Goal: Task Accomplishment & Management: Manage account settings

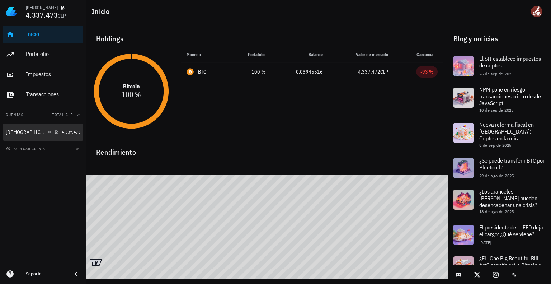
click at [52, 133] on div at bounding box center [55, 132] width 7 height 6
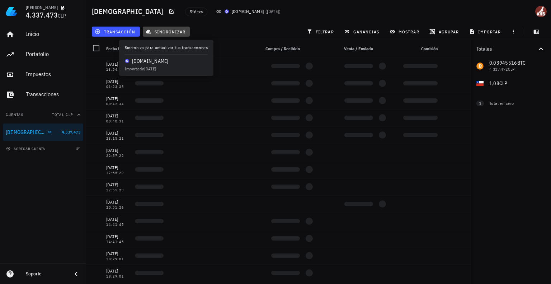
click at [157, 32] on span "sincronizar" at bounding box center [166, 32] width 38 height 6
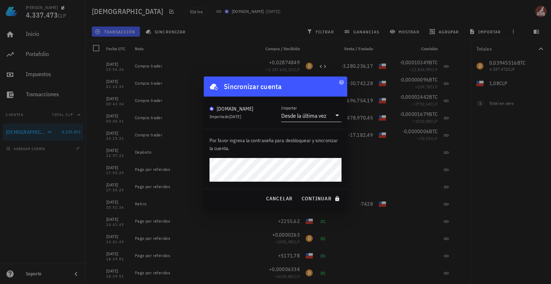
click at [320, 117] on div "Desde la última vez" at bounding box center [303, 115] width 45 height 7
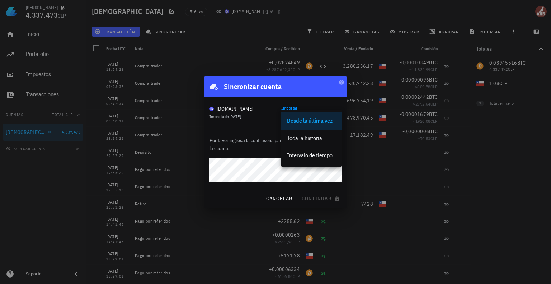
click at [275, 116] on div "Buda.com Importado hace 4 días Importar Desde la última vez" at bounding box center [275, 113] width 132 height 18
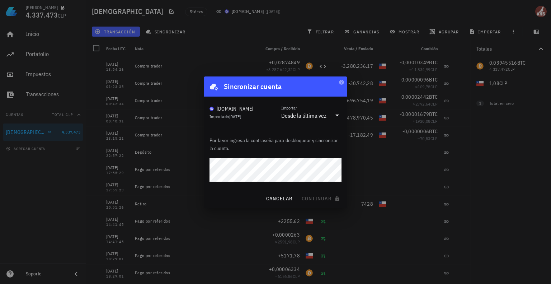
click at [541, 13] on div at bounding box center [275, 142] width 551 height 284
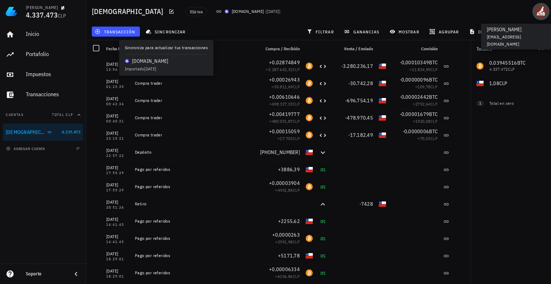
click at [541, 17] on div "avatar" at bounding box center [540, 11] width 11 height 11
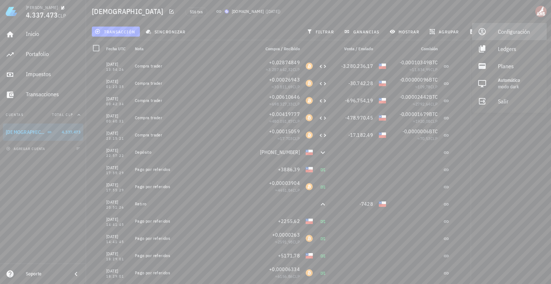
click at [511, 33] on div "Configuración" at bounding box center [519, 31] width 43 height 14
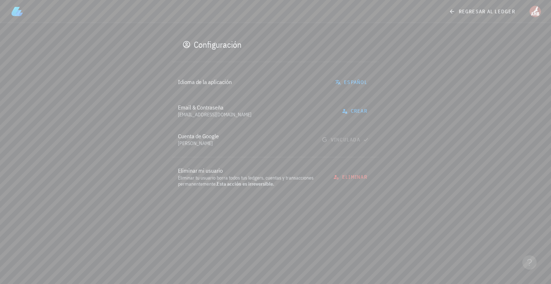
click at [195, 106] on div "Email & Contraseña" at bounding box center [255, 107] width 154 height 7
click at [359, 106] on button "crear" at bounding box center [354, 110] width 35 height 13
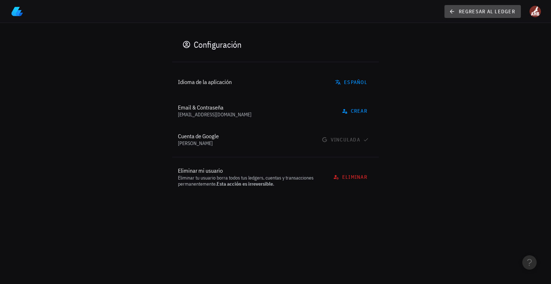
click at [450, 11] on icon at bounding box center [452, 11] width 6 height 9
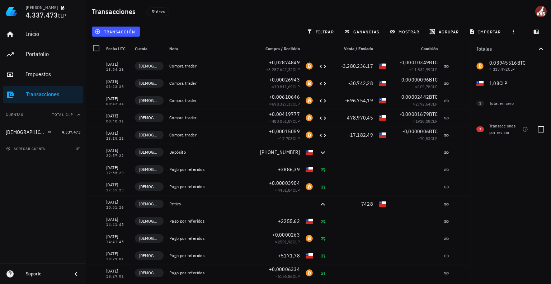
click at [476, 130] on div "3 Transacciones por revisar" at bounding box center [510, 128] width 80 height 26
click at [480, 132] on span "3" at bounding box center [480, 129] width 2 height 6
click at [510, 127] on div "Transacciones por revisar" at bounding box center [504, 129] width 30 height 13
click at [539, 130] on div at bounding box center [541, 129] width 12 height 12
checkbox input "true"
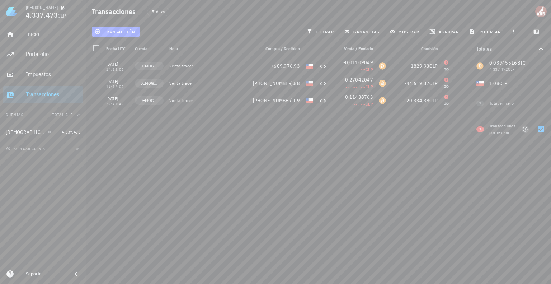
click at [522, 130] on icon "button" at bounding box center [525, 129] width 6 height 6
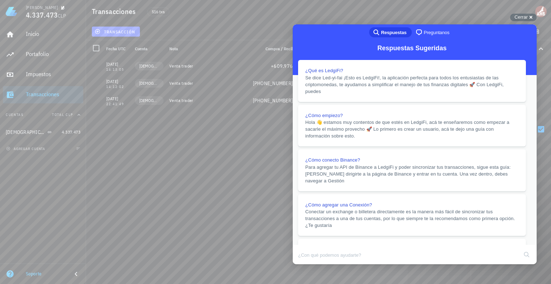
click at [306, 264] on button "Close" at bounding box center [299, 268] width 13 height 9
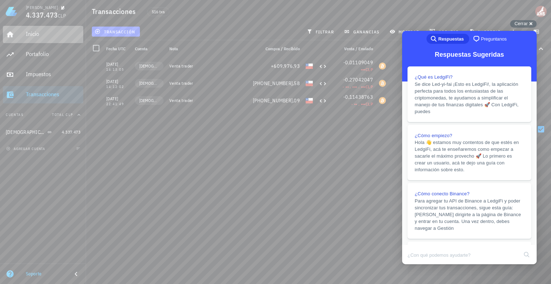
click at [44, 35] on div "Inicio" at bounding box center [53, 33] width 54 height 7
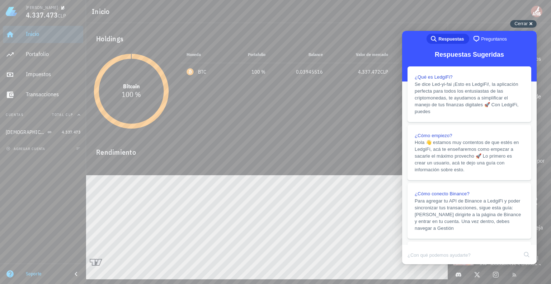
click at [527, 26] on span "Cerrar" at bounding box center [520, 23] width 13 height 5
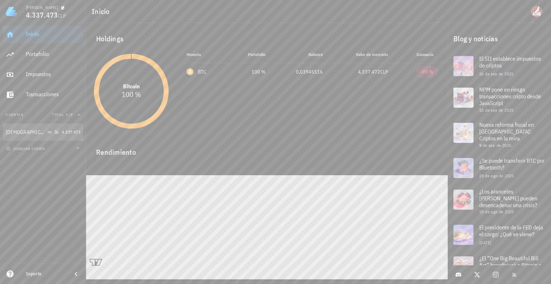
click at [14, 132] on div "[DEMOGRAPHIC_DATA]" at bounding box center [26, 132] width 40 height 6
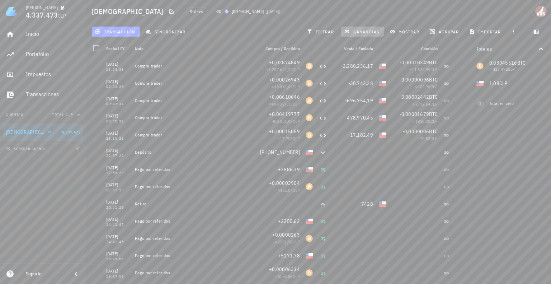
click at [365, 33] on span "ganancias" at bounding box center [362, 32] width 34 height 6
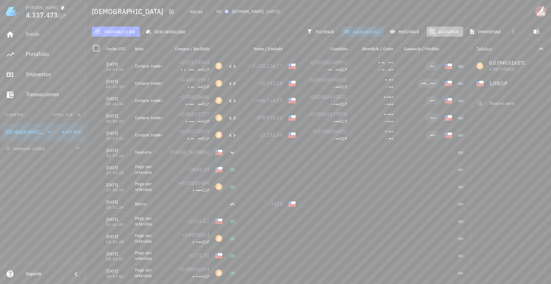
click at [435, 34] on icon "button" at bounding box center [432, 31] width 5 height 5
click at [449, 108] on div "Año" at bounding box center [448, 106] width 32 height 6
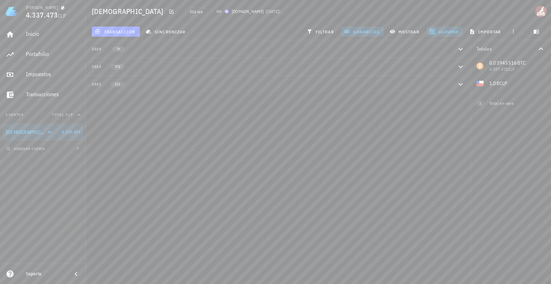
click at [443, 30] on span "agrupar" at bounding box center [445, 32] width 28 height 6
click at [455, 46] on div "Agrupar por" at bounding box center [444, 46] width 37 height 17
click at [459, 32] on span "agrupar" at bounding box center [445, 32] width 28 height 6
click at [446, 62] on div "Día" at bounding box center [448, 63] width 32 height 6
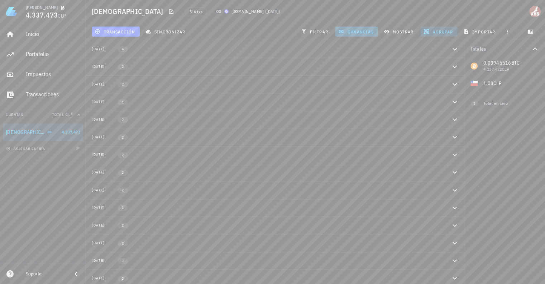
click at [364, 32] on span "ganancias" at bounding box center [357, 32] width 34 height 6
click at [125, 33] on span "transacción" at bounding box center [115, 32] width 39 height 6
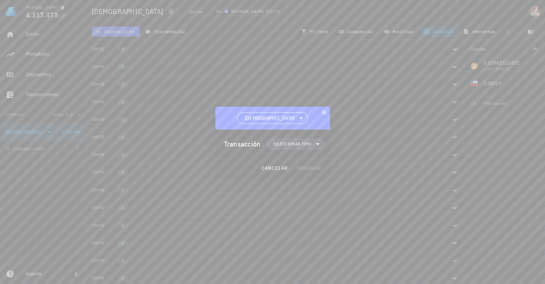
click at [353, 103] on div at bounding box center [272, 142] width 545 height 284
click at [274, 170] on span "cancelar" at bounding box center [274, 168] width 27 height 6
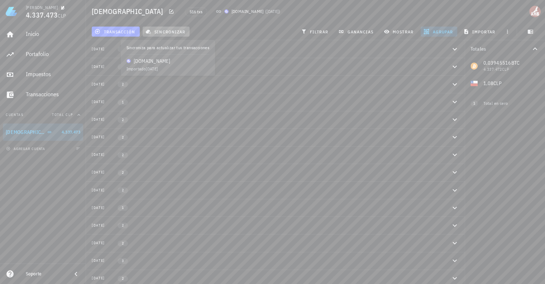
click at [158, 34] on span "sincronizar" at bounding box center [166, 32] width 38 height 6
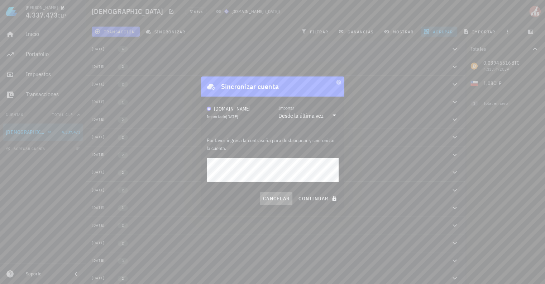
click at [284, 198] on span "cancelar" at bounding box center [276, 198] width 27 height 6
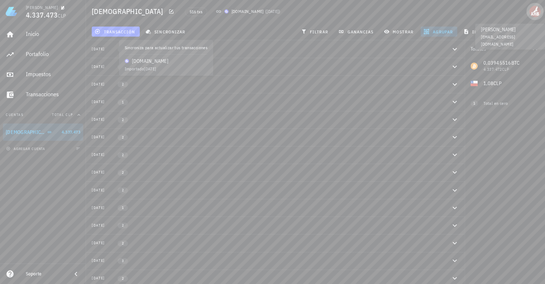
click at [533, 13] on div "avatar" at bounding box center [535, 11] width 11 height 11
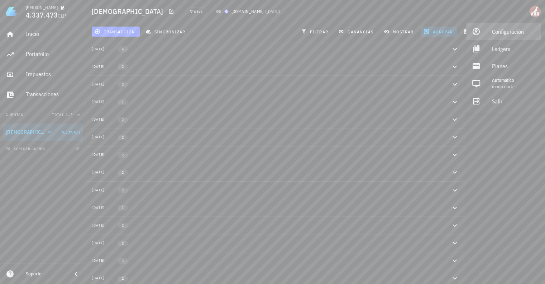
click at [495, 33] on div "Configuración" at bounding box center [513, 31] width 43 height 14
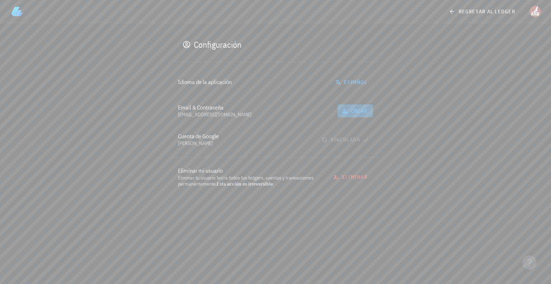
click at [356, 109] on span "crear" at bounding box center [355, 111] width 24 height 6
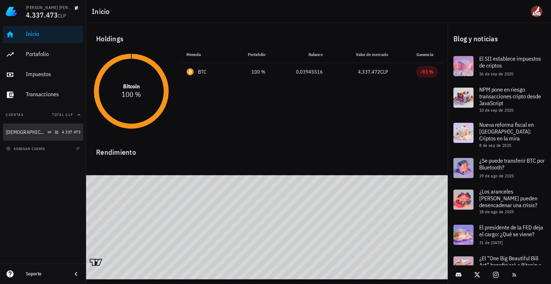
click at [49, 131] on div "[DEMOGRAPHIC_DATA]" at bounding box center [32, 132] width 53 height 7
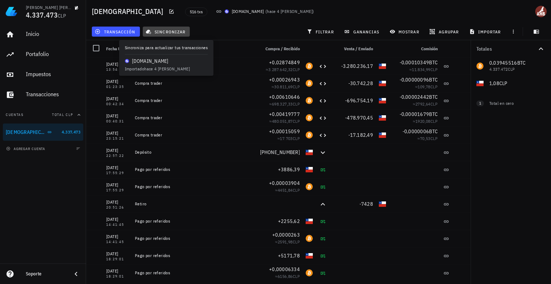
click at [174, 31] on span "sincronizar" at bounding box center [166, 32] width 38 height 6
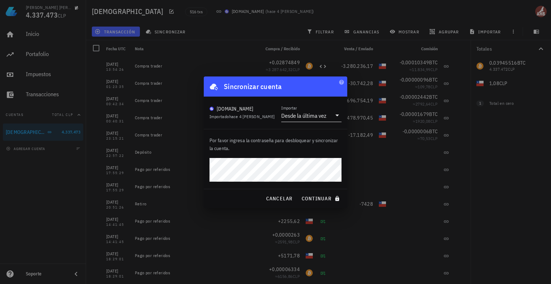
click at [332, 114] on div at bounding box center [336, 115] width 10 height 9
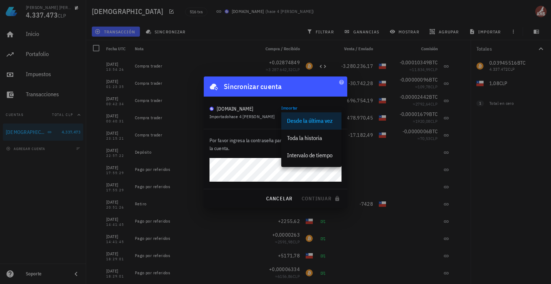
click at [284, 119] on div "Desde la última vez" at bounding box center [311, 120] width 60 height 17
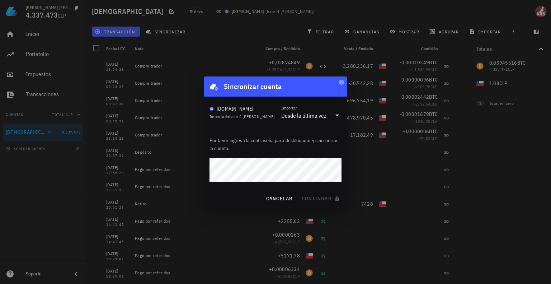
click at [502, 32] on div at bounding box center [275, 142] width 551 height 284
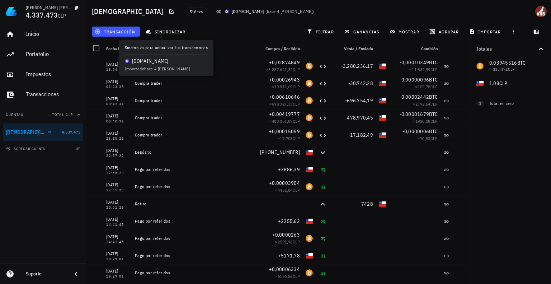
click at [487, 16] on div "[DEMOGRAPHIC_DATA] 516 txs [DOMAIN_NAME] ( hace 4 [PERSON_NAME] )" at bounding box center [318, 11] width 465 height 23
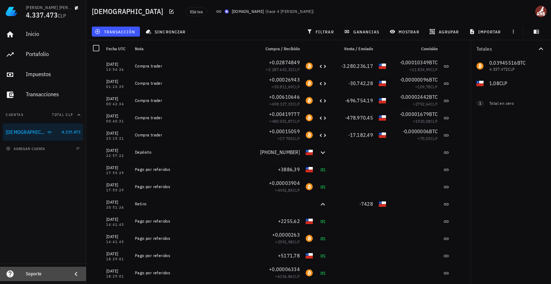
click at [61, 273] on div "Soporte" at bounding box center [46, 274] width 40 height 6
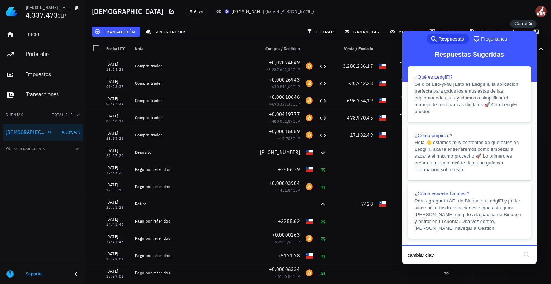
type input "cambiar clave"
click button "search" at bounding box center [526, 253] width 11 height 11
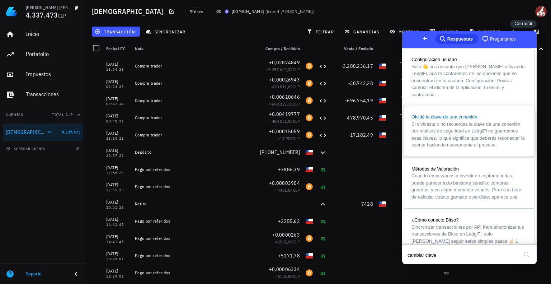
scroll to position [7, 0]
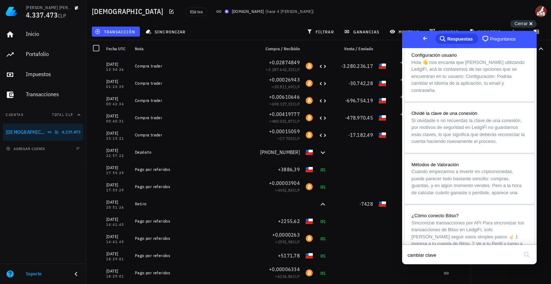
drag, startPoint x: 45, startPoint y: 136, endPoint x: 29, endPoint y: 243, distance: 109.0
click at [29, 243] on div "Inicio [GEOGRAPHIC_DATA] Impuestos [GEOGRAPHIC_DATA] Cuentas Total CLP Buda 4.3…" at bounding box center [43, 143] width 86 height 240
click at [505, 18] on div "[DEMOGRAPHIC_DATA] 516 txs [DOMAIN_NAME] ( hace 4 [PERSON_NAME] )" at bounding box center [318, 11] width 465 height 23
click at [533, 21] on div "Cerrar cross-small" at bounding box center [523, 24] width 27 height 8
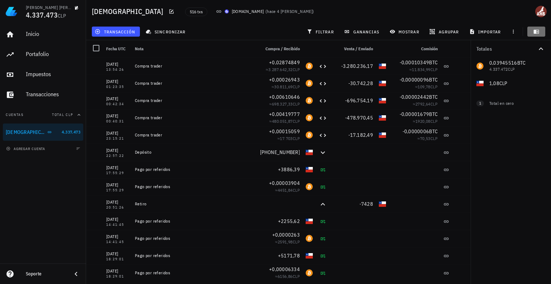
click at [538, 30] on icon "button" at bounding box center [535, 32] width 5 height 4
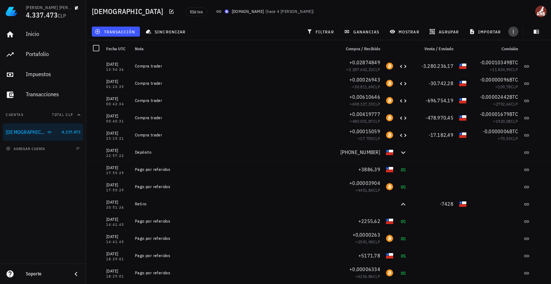
click at [516, 29] on span "button" at bounding box center [513, 32] width 10 height 6
click at [169, 11] on icon "button" at bounding box center [171, 11] width 4 height 4
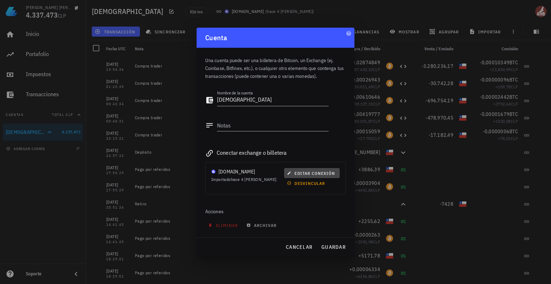
click at [319, 174] on span "editar conexión" at bounding box center [311, 172] width 47 height 5
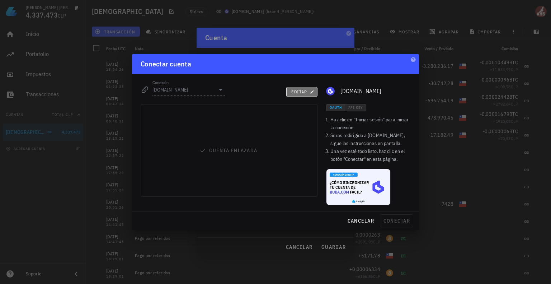
click at [298, 93] on span "editar" at bounding box center [302, 91] width 22 height 5
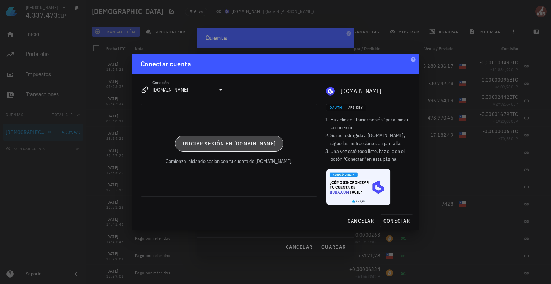
click at [215, 143] on span "Iniciar sesión en [DOMAIN_NAME]" at bounding box center [229, 143] width 94 height 6
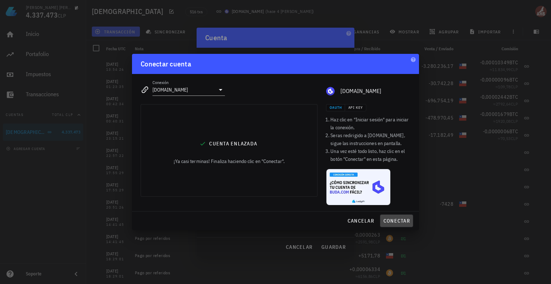
click at [393, 218] on span "conectar" at bounding box center [396, 220] width 27 height 6
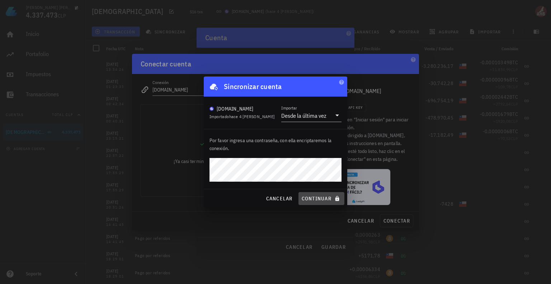
click at [305, 196] on span "continuar" at bounding box center [321, 198] width 40 height 6
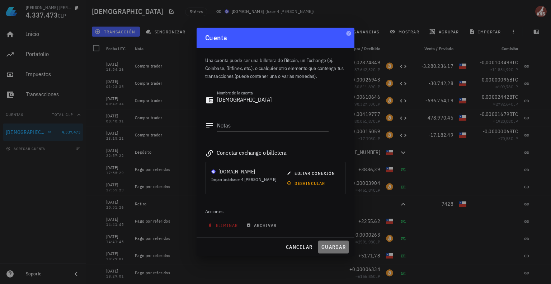
click at [339, 245] on span "guardar" at bounding box center [333, 246] width 25 height 6
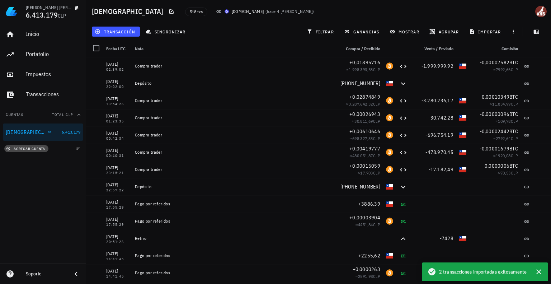
click at [37, 152] on button "agregar cuenta" at bounding box center [26, 148] width 44 height 7
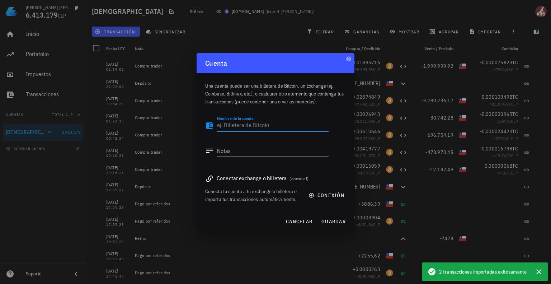
click at [227, 128] on textarea "Nombre de la cuenta" at bounding box center [273, 125] width 112 height 11
type textarea "binance"
click at [330, 199] on button "conexión" at bounding box center [327, 195] width 46 height 13
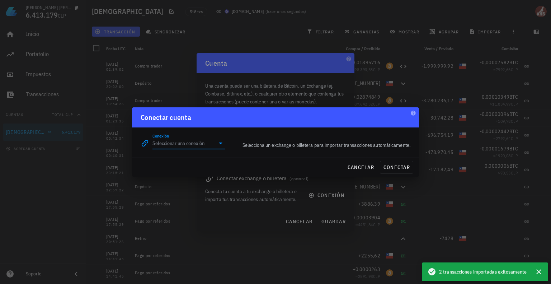
click at [186, 144] on input "Conexión" at bounding box center [183, 142] width 62 height 11
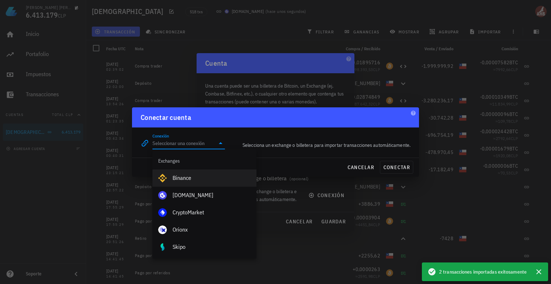
click at [186, 172] on div "Binance" at bounding box center [211, 177] width 78 height 15
type input "Binance"
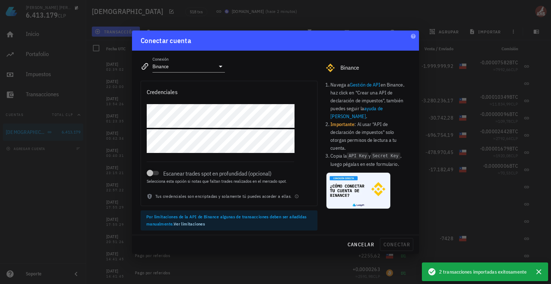
click at [370, 84] on link "Gestión de API" at bounding box center [365, 84] width 30 height 6
click at [366, 241] on span "cancelar" at bounding box center [360, 244] width 27 height 6
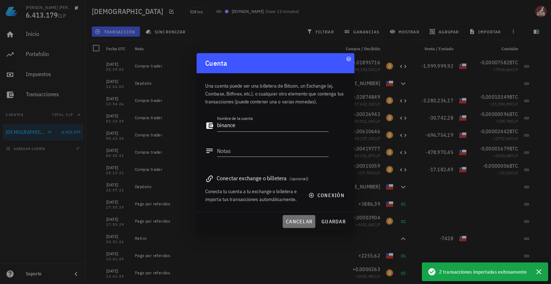
click at [294, 223] on span "cancelar" at bounding box center [298, 221] width 27 height 6
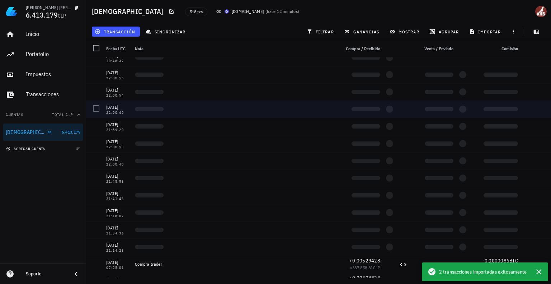
scroll to position [172, 0]
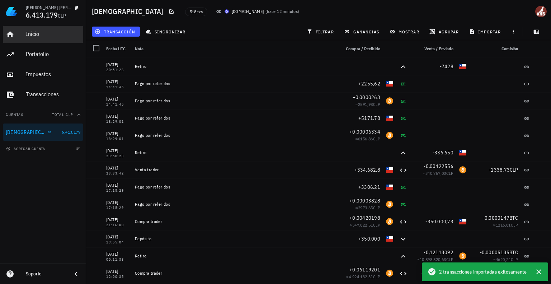
click at [59, 32] on div "Inicio" at bounding box center [53, 33] width 54 height 7
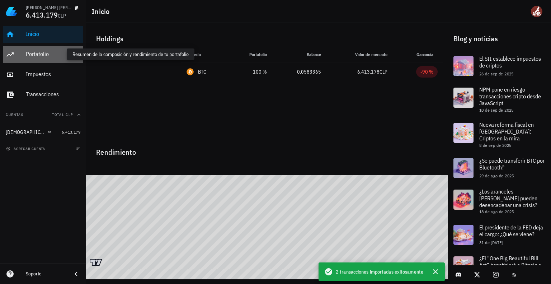
click at [46, 56] on div "Portafolio" at bounding box center [53, 54] width 54 height 7
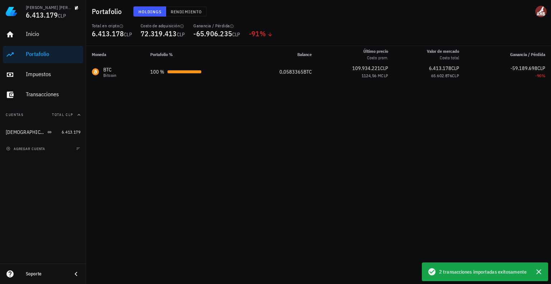
click at [182, 28] on div "Costo de adquisición" at bounding box center [163, 26] width 44 height 6
click at [183, 27] on icon "button" at bounding box center [182, 26] width 4 height 4
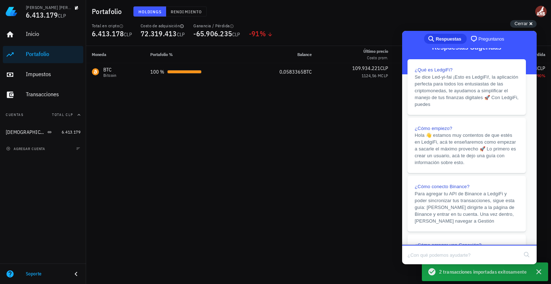
scroll to position [30, 0]
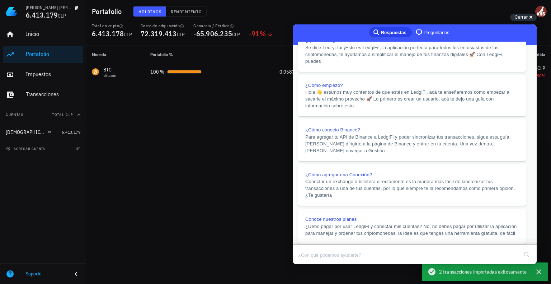
click at [306, 264] on button "Close" at bounding box center [299, 268] width 13 height 9
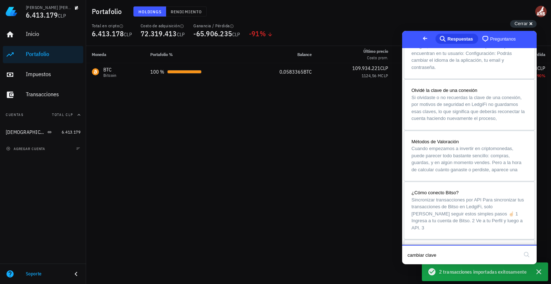
click at [421, 37] on span "Go back" at bounding box center [425, 38] width 9 height 9
